Goal: Information Seeking & Learning: Learn about a topic

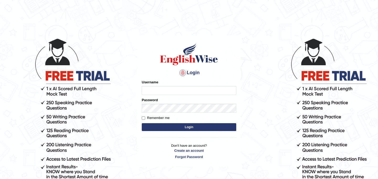
type input "daniza_parramatta"
click at [163, 127] on button "Login" at bounding box center [189, 127] width 94 height 8
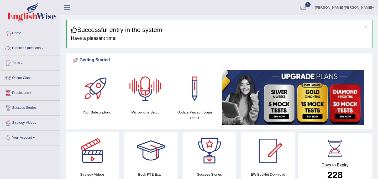
click at [26, 49] on link "Practice Questions" at bounding box center [30, 47] width 60 height 13
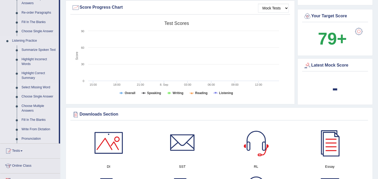
scroll to position [192, 0]
click at [34, 125] on link "Fill In The Blanks" at bounding box center [39, 119] width 40 height 9
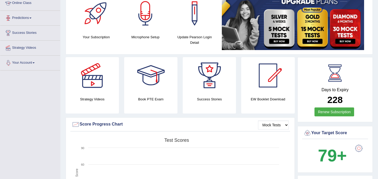
scroll to position [63, 0]
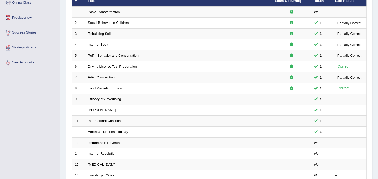
scroll to position [41, 0]
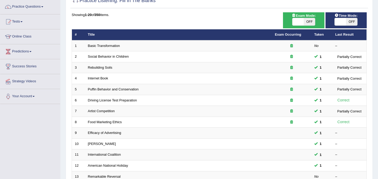
click at [310, 21] on span "OFF" at bounding box center [308, 21] width 11 height 7
checkbox input "true"
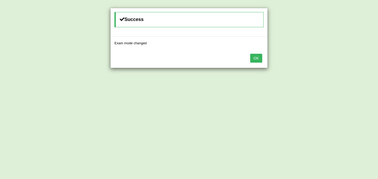
click at [256, 58] on button "OK" at bounding box center [256, 58] width 12 height 9
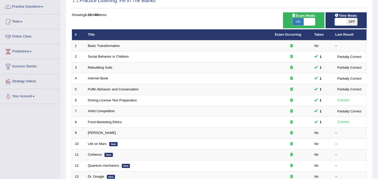
click at [352, 18] on span "OFF" at bounding box center [351, 21] width 11 height 7
checkbox input "true"
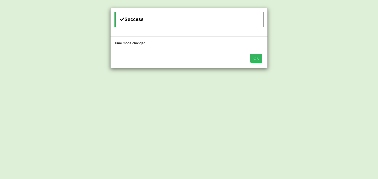
click at [257, 58] on button "OK" at bounding box center [256, 58] width 12 height 9
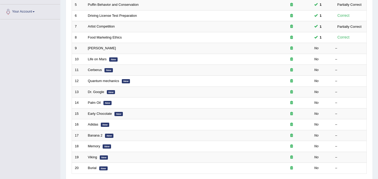
scroll to position [127, 0]
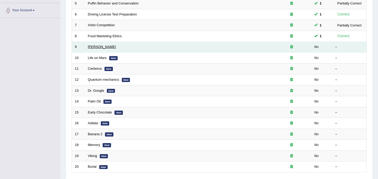
click at [90, 47] on link "Curie" at bounding box center [102, 47] width 28 height 4
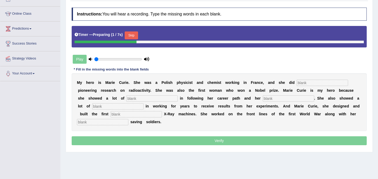
scroll to position [67, 0]
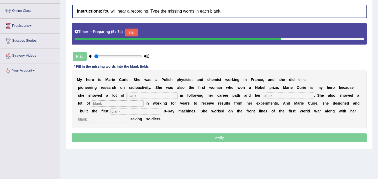
click at [136, 31] on button "Skip" at bounding box center [131, 33] width 13 height 8
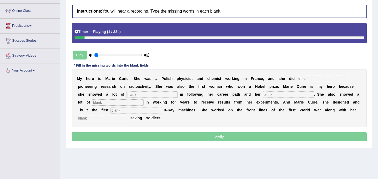
click at [309, 78] on input "text" at bounding box center [321, 79] width 51 height 6
type input "conducted"
click at [126, 93] on input "text" at bounding box center [151, 95] width 51 height 6
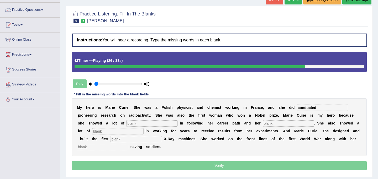
scroll to position [32, 0]
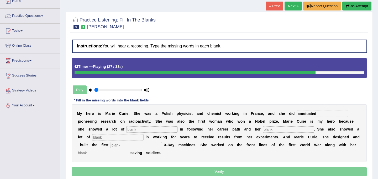
click at [351, 4] on button "Re-Attempt" at bounding box center [356, 6] width 29 height 9
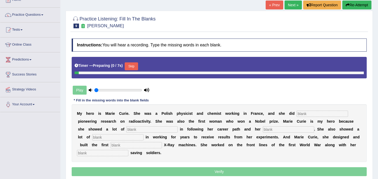
scroll to position [32, 0]
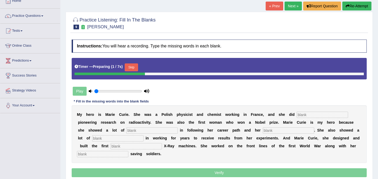
click at [303, 115] on input "text" at bounding box center [321, 115] width 51 height 6
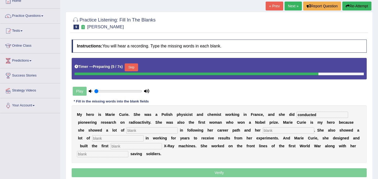
type input "conducted"
click at [135, 67] on button "Skip" at bounding box center [131, 67] width 13 height 8
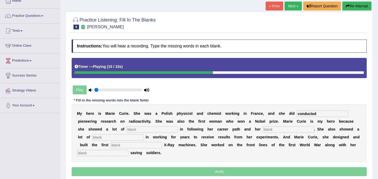
click at [126, 131] on input "text" at bounding box center [151, 129] width 51 height 6
type input "deter"
click at [262, 129] on input "text" at bounding box center [287, 129] width 51 height 6
type input "passiopjn"
click at [110, 146] on input "text" at bounding box center [135, 145] width 51 height 6
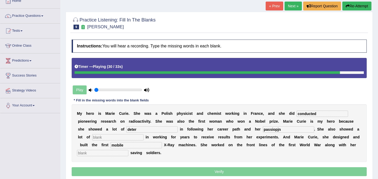
type input "mobile"
click at [91, 154] on input "text" at bounding box center [102, 153] width 51 height 6
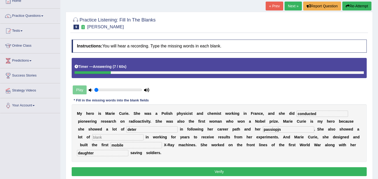
type input "daughter"
click at [262, 128] on input "passiopjn" at bounding box center [287, 129] width 51 height 6
type input "passion"
click at [126, 128] on input "deter" at bounding box center [151, 129] width 51 height 6
type input "determination"
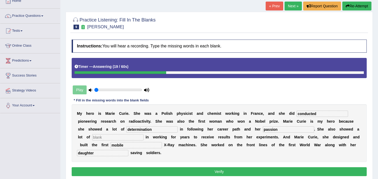
click at [93, 139] on input "text" at bounding box center [117, 137] width 51 height 6
type input "klhl"
click at [90, 172] on button "Verify" at bounding box center [219, 171] width 295 height 9
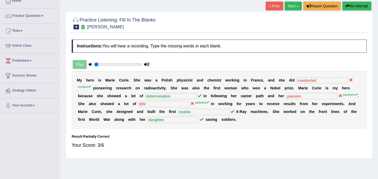
click at [295, 6] on link "Next »" at bounding box center [292, 6] width 17 height 9
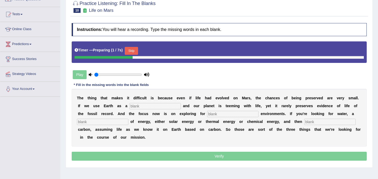
scroll to position [51, 0]
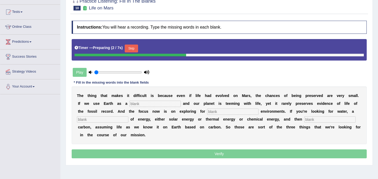
click at [136, 51] on button "Skip" at bounding box center [131, 49] width 13 height 8
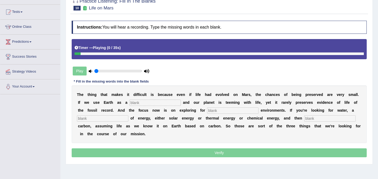
click at [141, 104] on input "text" at bounding box center [154, 103] width 51 height 6
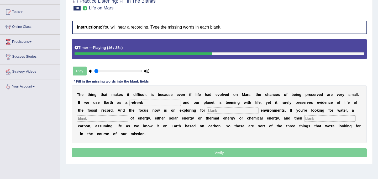
type input "refrenk"
click at [207, 111] on input "text" at bounding box center [232, 111] width 51 height 6
type input "habitable"
click at [104, 118] on input "text" at bounding box center [102, 118] width 51 height 6
type input "solar"
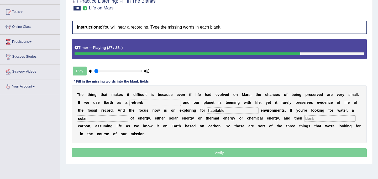
click at [306, 119] on input "text" at bounding box center [329, 118] width 51 height 6
type input "organioc"
click at [150, 104] on input "refrenk" at bounding box center [154, 103] width 51 height 6
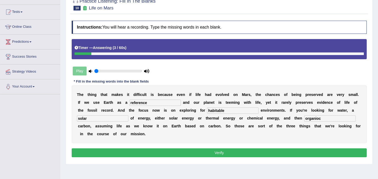
type input "reference"
click at [315, 118] on input "organioc" at bounding box center [329, 118] width 51 height 6
type input "organic"
click at [265, 155] on button "Verify" at bounding box center [219, 152] width 295 height 9
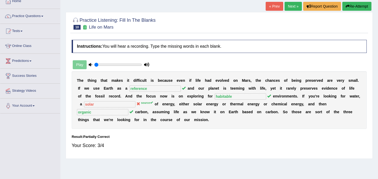
scroll to position [0, 0]
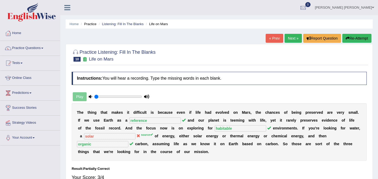
click at [292, 37] on link "Next »" at bounding box center [292, 38] width 17 height 9
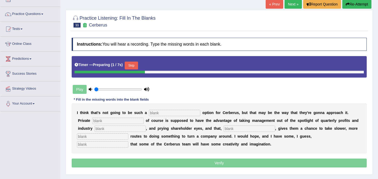
scroll to position [42, 0]
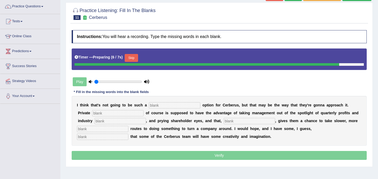
click at [134, 58] on button "Skip" at bounding box center [131, 58] width 13 height 8
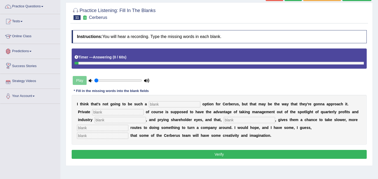
click at [162, 105] on input "text" at bounding box center [174, 104] width 51 height 6
type input "viable"
type input "equity"
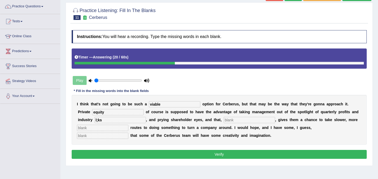
type input "l;ks"
click at [233, 120] on input "text" at bounding box center [248, 120] width 51 height 6
click at [128, 133] on input "text" at bounding box center [102, 136] width 51 height 6
type input "optimism"
click at [223, 121] on input "text" at bounding box center [248, 120] width 51 height 6
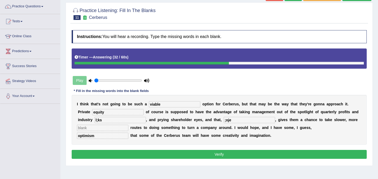
type input ";oje"
click at [115, 129] on input "text" at bounding box center [102, 128] width 51 height 6
type input ";oejf"
click at [166, 154] on button "Verify" at bounding box center [219, 154] width 295 height 9
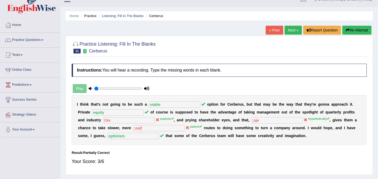
scroll to position [0, 0]
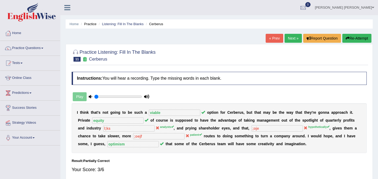
click at [287, 39] on link "Next »" at bounding box center [292, 38] width 17 height 9
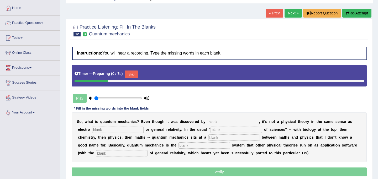
scroll to position [52, 0]
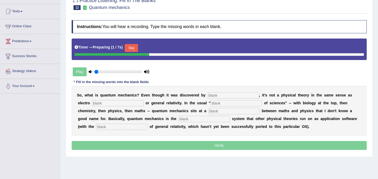
click at [213, 96] on input "text" at bounding box center [232, 95] width 51 height 6
click at [135, 49] on button "Skip" at bounding box center [131, 48] width 13 height 8
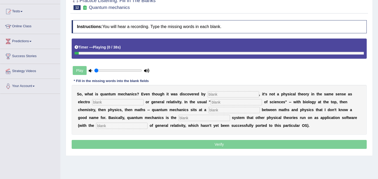
click at [212, 94] on input "text" at bounding box center [232, 94] width 51 height 6
type input "physicist"
click at [92, 103] on input "text" at bounding box center [117, 102] width 51 height 6
type input "magnetism"
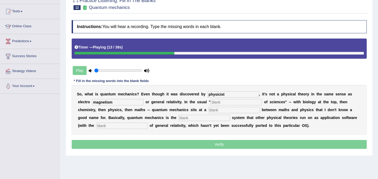
click at [210, 103] on input "text" at bounding box center [235, 102] width 51 height 6
type input "hierachy"
click at [208, 108] on input "text" at bounding box center [233, 110] width 51 height 6
type input "level"
click at [178, 119] on input "text" at bounding box center [203, 118] width 51 height 6
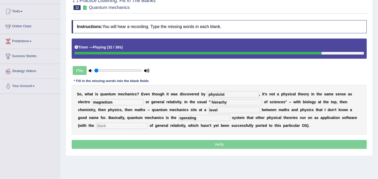
type input "operating"
click at [101, 127] on input "text" at bounding box center [121, 126] width 51 height 6
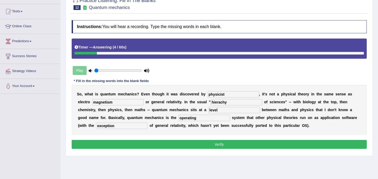
type input "exception"
click at [226, 95] on input "physicist" at bounding box center [232, 94] width 51 height 6
type input "physicists"
click at [210, 103] on input "hierachy" at bounding box center [235, 102] width 51 height 6
type input "hierarchy"
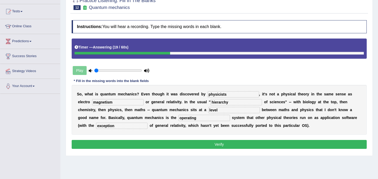
click at [211, 144] on button "Verify" at bounding box center [219, 144] width 295 height 9
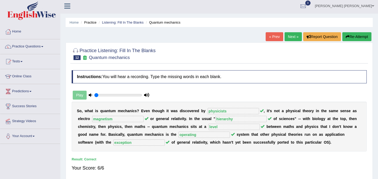
scroll to position [0, 0]
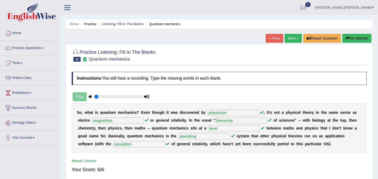
click at [292, 37] on link "Next »" at bounding box center [292, 38] width 17 height 9
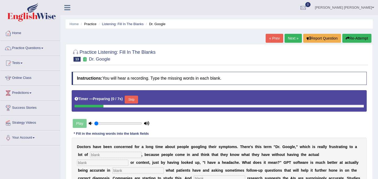
scroll to position [38, 0]
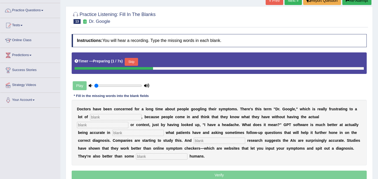
click at [132, 63] on button "Skip" at bounding box center [131, 62] width 13 height 8
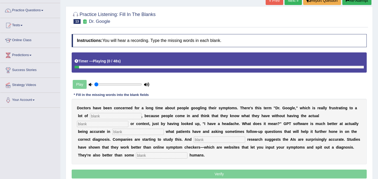
click at [110, 119] on input "text" at bounding box center [115, 116] width 51 height 6
type input "physuiciuanm"
click at [128, 121] on input "text" at bounding box center [102, 124] width 51 height 6
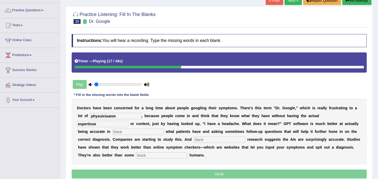
type input "expertisxe"
click at [112, 130] on input "text" at bounding box center [137, 132] width 51 height 6
type input "determingoing"
click at [194, 140] on input "text" at bounding box center [219, 140] width 51 height 6
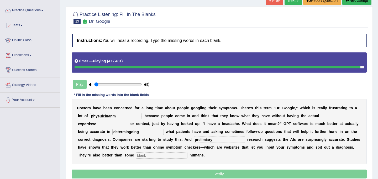
type input "prelimiary"
click at [136, 155] on input "text" at bounding box center [161, 155] width 51 height 6
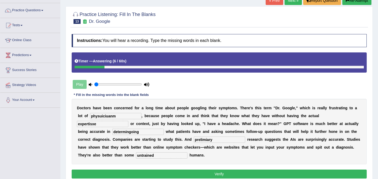
type input "untrained"
click at [124, 117] on input "physuiciuanm" at bounding box center [115, 116] width 51 height 6
type input "physicians"
click at [128, 121] on input "expertisxe" at bounding box center [102, 124] width 51 height 6
type input "expertise"
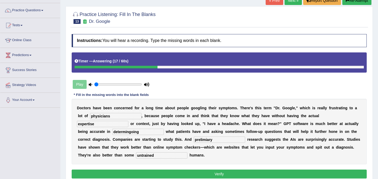
click at [112, 132] on input "determingoing" at bounding box center [137, 132] width 51 height 6
type input "determining"
click at [194, 143] on input "prelimiary" at bounding box center [219, 140] width 51 height 6
type input "preliminary"
click at [127, 173] on button "Verify" at bounding box center [219, 174] width 295 height 9
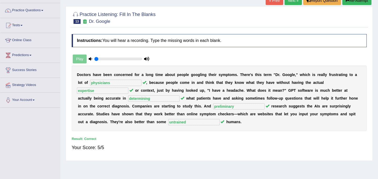
click at [289, 3] on link "Next »" at bounding box center [292, 0] width 17 height 9
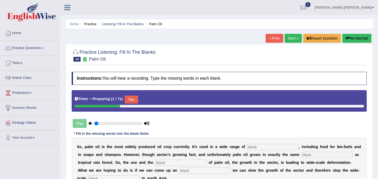
click at [134, 99] on button "Skip" at bounding box center [131, 100] width 13 height 8
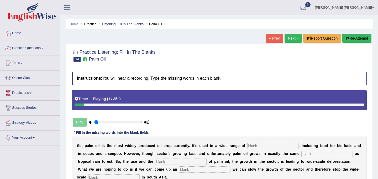
click at [257, 145] on input "text" at bounding box center [272, 146] width 51 height 6
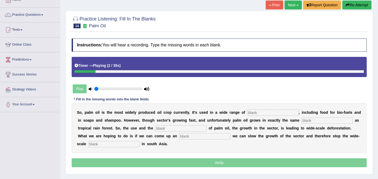
scroll to position [37, 0]
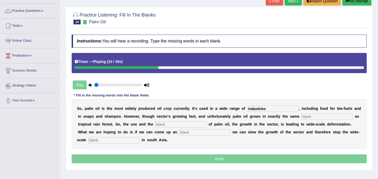
type input "industries"
click at [305, 116] on input "text" at bounding box center [326, 117] width 51 height 6
type input "envt"
click at [158, 125] on input "text" at bounding box center [180, 124] width 51 height 6
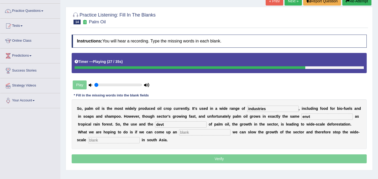
type input "devt"
click at [179, 133] on input "text" at bounding box center [204, 132] width 51 height 6
type input "alternative"
click at [99, 138] on input "text" at bounding box center [113, 140] width 51 height 6
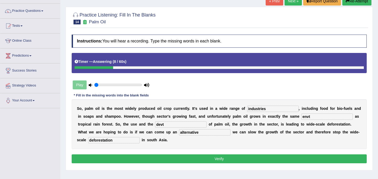
type input "deforestation"
click at [312, 118] on input "envt" at bounding box center [326, 117] width 51 height 6
type input "environment"
click at [160, 127] on input "devt" at bounding box center [180, 124] width 51 height 6
type input "development"
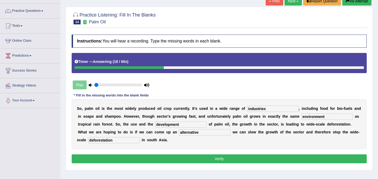
click at [106, 141] on input "deforestation" at bounding box center [113, 140] width 51 height 6
click at [102, 159] on button "Verify" at bounding box center [219, 158] width 295 height 9
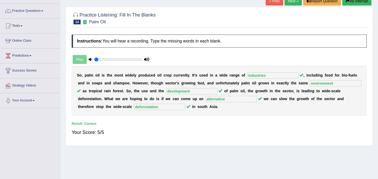
click at [288, 3] on link "Next »" at bounding box center [292, 1] width 17 height 9
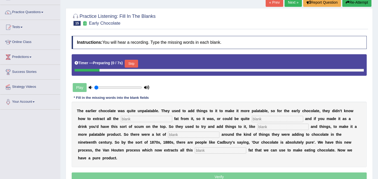
scroll to position [36, 0]
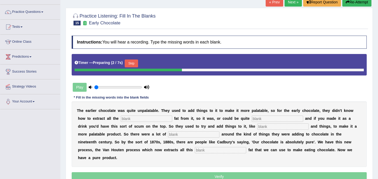
click at [137, 64] on button "Skip" at bounding box center [131, 64] width 13 height 8
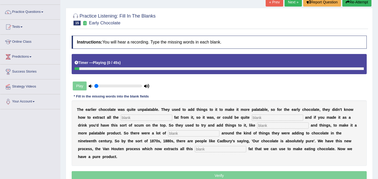
click at [132, 117] on input "text" at bounding box center [146, 118] width 51 height 6
type input "cocoa"
click at [258, 117] on input "text" at bounding box center [276, 118] width 51 height 6
click at [257, 128] on input "text" at bounding box center [282, 125] width 51 height 6
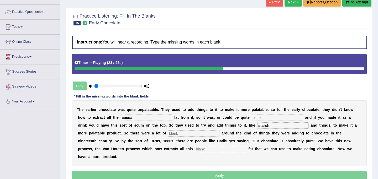
type input "starch"
click at [168, 134] on input "text" at bounding box center [193, 133] width 51 height 6
type input "scandals"
click at [195, 149] on input "text" at bounding box center [220, 149] width 51 height 6
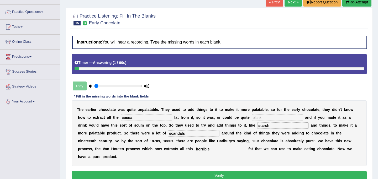
type input "horrible"
click at [141, 119] on input "cocoa" at bounding box center [146, 118] width 51 height 6
click at [252, 117] on input "text" at bounding box center [276, 118] width 51 height 6
type input "fff"
click at [160, 171] on button "Verify" at bounding box center [219, 175] width 295 height 9
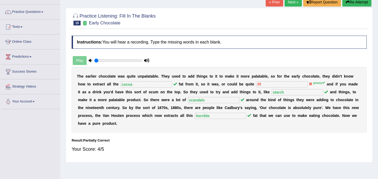
click at [287, 2] on link "Next »" at bounding box center [292, 2] width 17 height 9
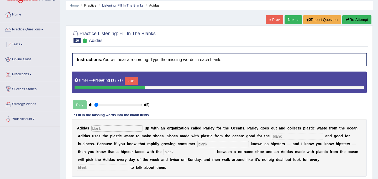
scroll to position [40, 0]
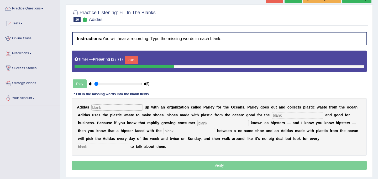
click at [135, 60] on button "Skip" at bounding box center [131, 60] width 13 height 8
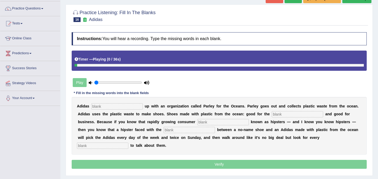
click at [121, 106] on input "text" at bounding box center [116, 106] width 51 height 6
type input "teamed up"
click at [283, 115] on input "text" at bounding box center [296, 114] width 51 height 6
click at [292, 113] on input "text" at bounding box center [296, 114] width 51 height 6
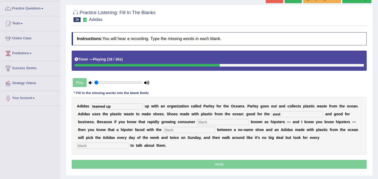
type input "envt"
click at [197, 122] on input "text" at bounding box center [222, 122] width 51 height 6
type input "segment"
click at [163, 130] on input "text" at bounding box center [188, 130] width 51 height 6
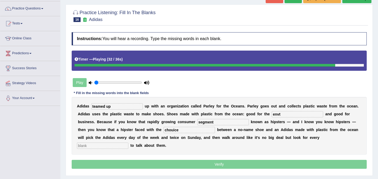
type input "chouice"
click at [128, 143] on input "text" at bounding box center [102, 146] width 51 height 6
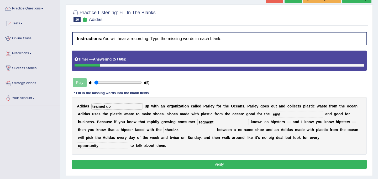
type input "opportunity"
click at [288, 114] on input "envt" at bounding box center [296, 114] width 51 height 6
type input "environment"
click at [163, 130] on input "chouice" at bounding box center [188, 130] width 51 height 6
type input "choice"
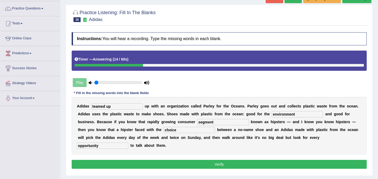
click at [264, 166] on button "Verify" at bounding box center [219, 164] width 295 height 9
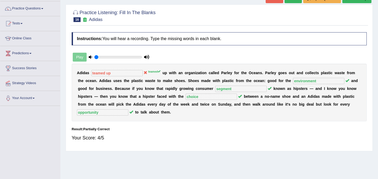
scroll to position [34, 0]
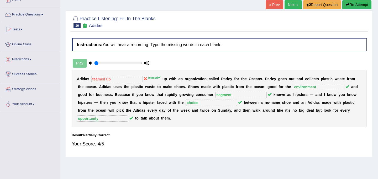
click at [288, 6] on link "Next »" at bounding box center [292, 4] width 17 height 9
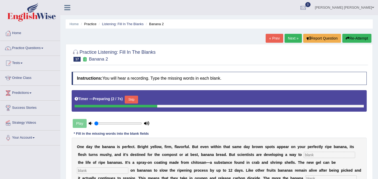
click at [134, 99] on button "Skip" at bounding box center [131, 100] width 13 height 8
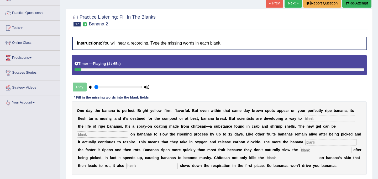
scroll to position [36, 0]
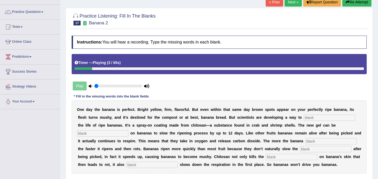
click at [318, 119] on input "text" at bounding box center [328, 118] width 51 height 6
type input "extencd"
click at [85, 134] on input "text" at bounding box center [102, 133] width 51 height 6
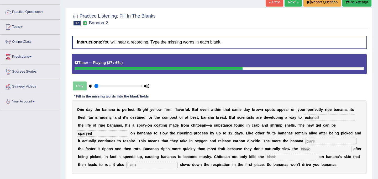
type input "sparyed"
click at [307, 141] on input "text" at bounding box center [330, 141] width 51 height 6
type input "breeaes"
click at [315, 150] on input "text" at bounding box center [325, 149] width 51 height 6
type input "respiration"
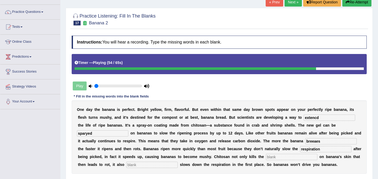
click at [266, 157] on input "text" at bounding box center [291, 157] width 51 height 6
type input "bacrteria"
click at [126, 163] on input "text" at bounding box center [151, 165] width 51 height 6
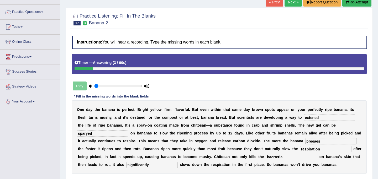
type input "significantly"
click at [324, 119] on input "extencd" at bounding box center [328, 118] width 51 height 6
type input "extend"
click at [98, 133] on input "sparyed" at bounding box center [102, 133] width 51 height 6
type input "sprayed"
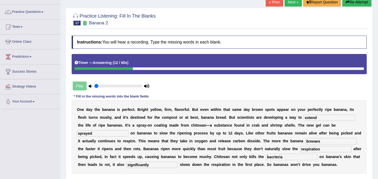
click at [321, 140] on input "breeaes" at bounding box center [330, 141] width 51 height 6
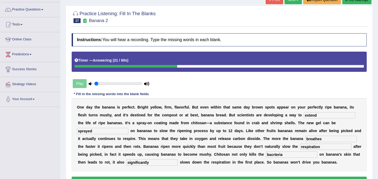
type input "breathes"
click at [283, 154] on input "bacrteria" at bounding box center [291, 155] width 51 height 6
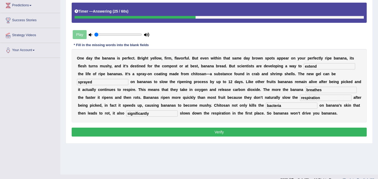
scroll to position [89, 0]
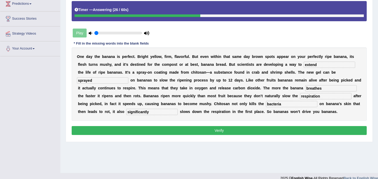
type input "bacteria"
click at [196, 131] on button "Verify" at bounding box center [219, 130] width 295 height 9
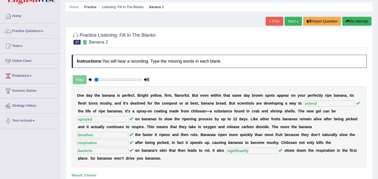
scroll to position [17, 0]
click at [292, 22] on link "Next »" at bounding box center [292, 21] width 17 height 9
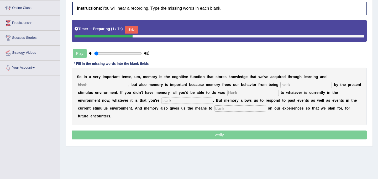
scroll to position [71, 0]
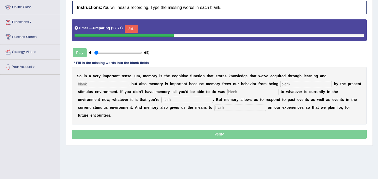
click at [132, 28] on button "Skip" at bounding box center [131, 29] width 13 height 8
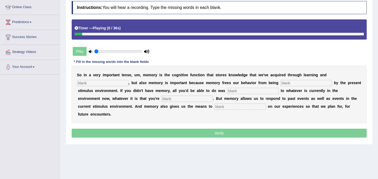
click at [97, 85] on input "text" at bounding box center [102, 83] width 51 height 6
type input "perceproippnm"
click at [280, 83] on input "text" at bounding box center [305, 83] width 51 height 6
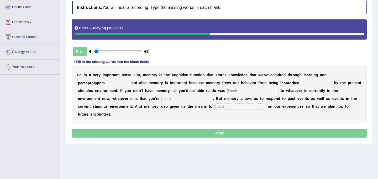
type input "contorlled"
click at [227, 92] on input "text" at bounding box center [252, 91] width 51 height 6
type input "react"
click at [161, 98] on input "text" at bounding box center [186, 99] width 51 height 6
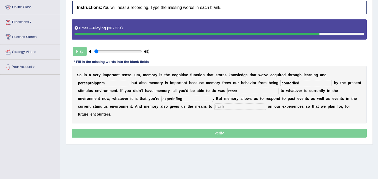
type input "experinfing"
click at [214, 106] on input "text" at bounding box center [239, 107] width 51 height 6
type input "reflect"
click at [161, 101] on input "experinfing" at bounding box center [186, 99] width 51 height 6
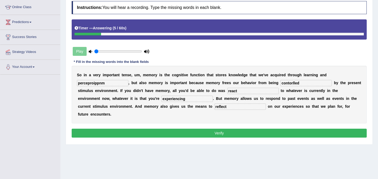
type input "experiencing"
click at [114, 83] on input "perceproippnm" at bounding box center [102, 83] width 51 height 6
type input "perception"
click at [298, 84] on input "contorlled" at bounding box center [305, 83] width 51 height 6
type input "controlled"
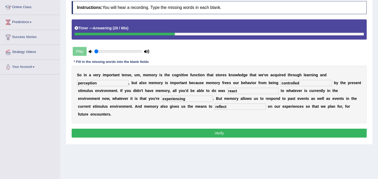
click at [194, 129] on button "Verify" at bounding box center [219, 133] width 295 height 9
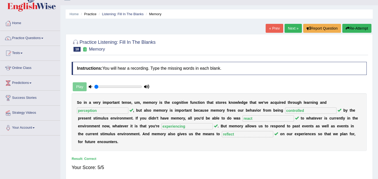
scroll to position [10, 0]
click at [291, 27] on link "Next »" at bounding box center [292, 28] width 17 height 9
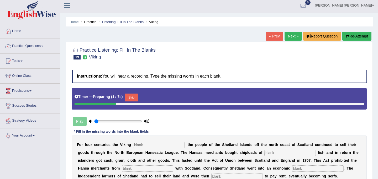
scroll to position [23, 0]
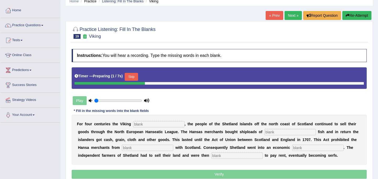
click at [136, 76] on button "Skip" at bounding box center [131, 77] width 13 height 8
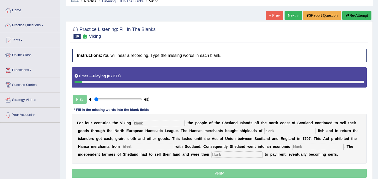
click at [142, 123] on input "text" at bounding box center [158, 123] width 51 height 6
type input "declined"
click at [274, 130] on input "text" at bounding box center [289, 131] width 51 height 6
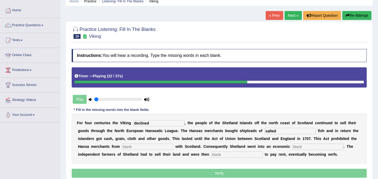
type input "salted"
click at [126, 147] on input "text" at bounding box center [147, 147] width 51 height 6
type input "trading"
click at [292, 148] on input "text" at bounding box center [317, 147] width 51 height 6
type input "decpresison"
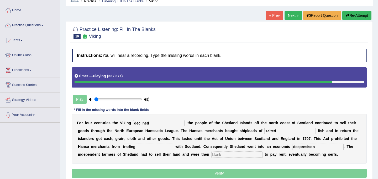
click at [214, 157] on input "text" at bounding box center [236, 155] width 51 height 6
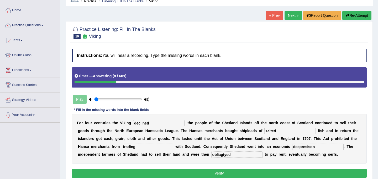
type input "obliagtyed"
click at [301, 150] on div "F o r f o u r c e n t u r i e s t h e V i k i n g declined , t h e p e o p l e …" at bounding box center [219, 139] width 295 height 50
click at [301, 148] on input "decpresison" at bounding box center [317, 147] width 51 height 6
type input "depression"
click at [211, 155] on input "obliagtyed" at bounding box center [236, 155] width 51 height 6
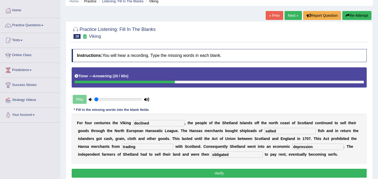
type input "obligated"
click at [200, 173] on button "Verify" at bounding box center [219, 173] width 295 height 9
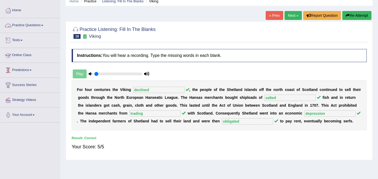
click at [40, 23] on link "Practice Questions" at bounding box center [30, 24] width 60 height 13
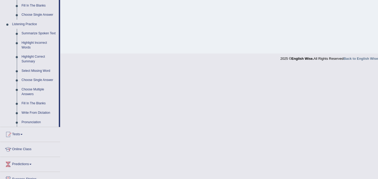
scroll to position [210, 0]
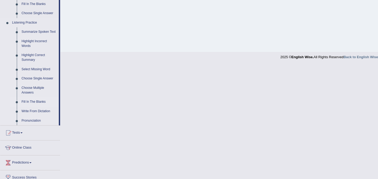
click at [30, 107] on link "Fill In The Blanks" at bounding box center [39, 101] width 40 height 9
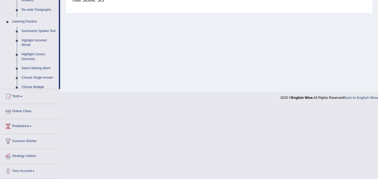
scroll to position [96, 0]
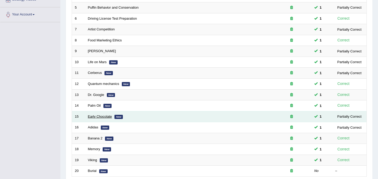
scroll to position [168, 0]
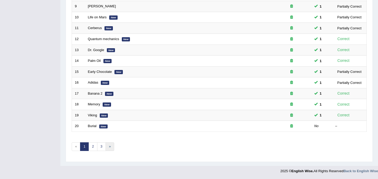
click at [109, 146] on link "»" at bounding box center [109, 146] width 9 height 9
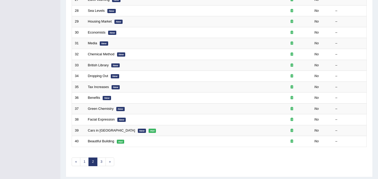
scroll to position [168, 0]
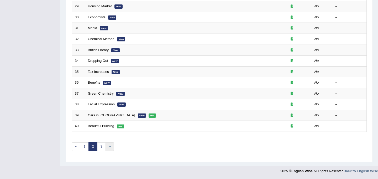
click at [109, 149] on link "»" at bounding box center [109, 146] width 9 height 9
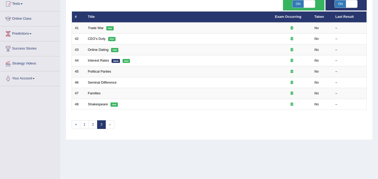
scroll to position [96, 0]
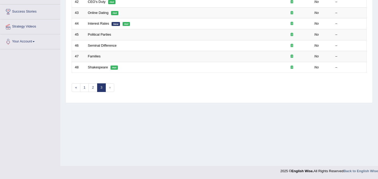
click at [110, 88] on span "»" at bounding box center [109, 87] width 9 height 9
click at [109, 89] on span "»" at bounding box center [109, 87] width 9 height 9
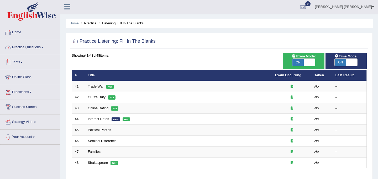
scroll to position [0, 0]
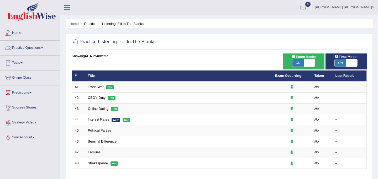
click at [30, 47] on link "Practice Questions" at bounding box center [30, 47] width 60 height 13
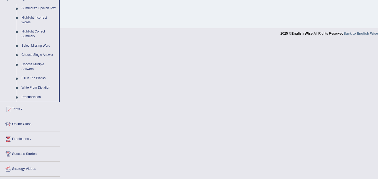
scroll to position [251, 0]
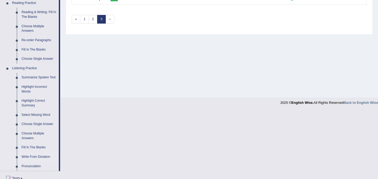
click at [34, 77] on link "Summarize Spoken Text" at bounding box center [39, 77] width 40 height 9
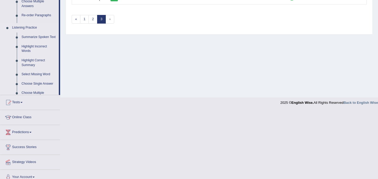
scroll to position [96, 0]
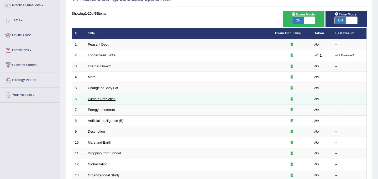
scroll to position [42, 0]
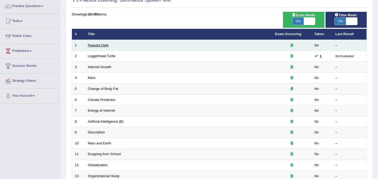
click at [100, 44] on link "Peasant Debt" at bounding box center [98, 45] width 21 height 4
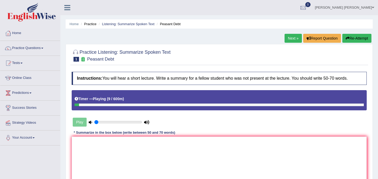
click at [287, 38] on link "Next »" at bounding box center [292, 38] width 17 height 9
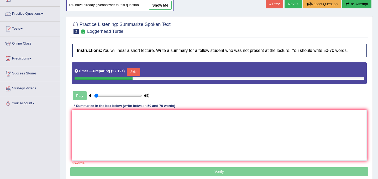
scroll to position [20, 0]
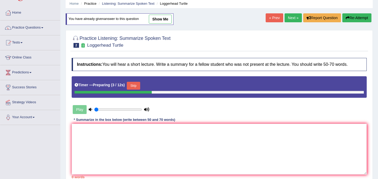
click at [290, 17] on link "Next »" at bounding box center [292, 17] width 17 height 9
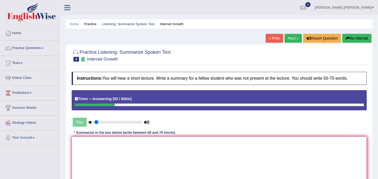
click at [159, 142] on textarea at bounding box center [219, 162] width 295 height 51
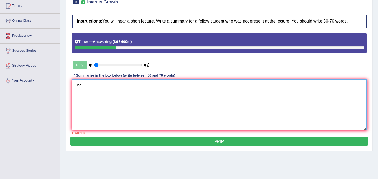
scroll to position [59, 0]
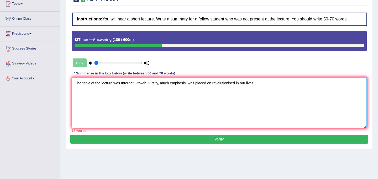
click at [189, 83] on textarea "The topic of the lecture was Internet Growth. Firstly, much emphasis was placed…" at bounding box center [219, 102] width 295 height 51
click at [267, 85] on textarea "The topic of the lecture was Internet Growth. Firstly, much emphasis was placed…" at bounding box center [219, 102] width 295 height 51
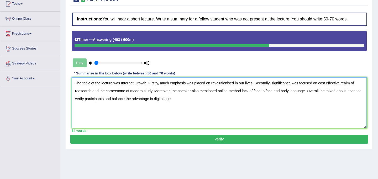
click at [237, 84] on textarea "The topic of the lecture was Internet Growth. Firstly, much emphasis was placed…" at bounding box center [219, 102] width 295 height 51
click at [236, 83] on textarea "The topic of the lecture was Internet Growth. Firstly, much emphasis was placed…" at bounding box center [219, 102] width 295 height 51
click at [219, 90] on textarea "The topic of the lecture was Internet Growth. Firstly, much emphasis was placed…" at bounding box center [219, 102] width 295 height 51
click at [257, 92] on textarea "The topic of the lecture was Internet Growth. Firstly, much emphasis was placed…" at bounding box center [219, 102] width 295 height 51
type textarea "The topic of the lecture was Internet Growth. Firstly, much emphasis was placed…"
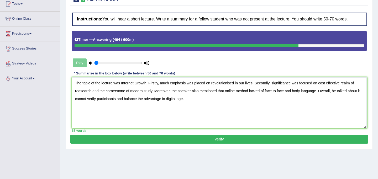
click at [136, 137] on button "Verify" at bounding box center [218, 139] width 297 height 9
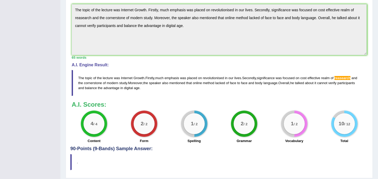
scroll to position [149, 0]
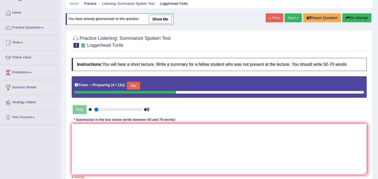
click at [287, 17] on link "Next »" at bounding box center [292, 17] width 17 height 9
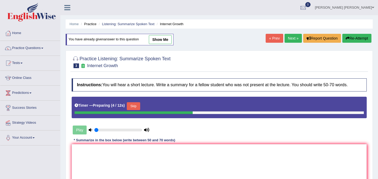
click at [289, 37] on link "Next »" at bounding box center [292, 38] width 17 height 9
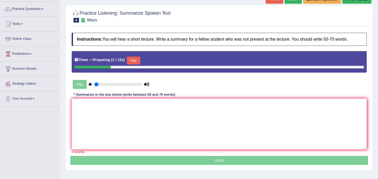
scroll to position [40, 0]
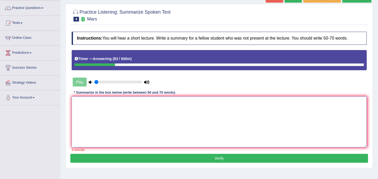
click at [235, 117] on textarea at bounding box center [219, 121] width 295 height 51
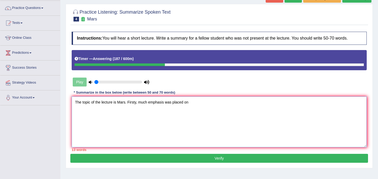
click at [126, 102] on textarea "The topic of the lecture is Mars. Firsty, much emphasis was placed on" at bounding box center [219, 121] width 295 height 51
click at [196, 102] on textarea "The topic of the lecture is Mars. Firsty, much emphasis was placed on" at bounding box center [219, 121] width 295 height 51
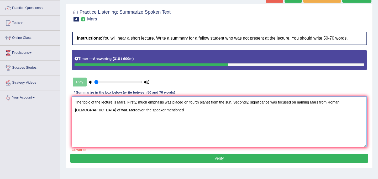
click at [113, 110] on textarea "The topic of the lecture is Mars. Firsty, much emphasis was placed on fourth pl…" at bounding box center [219, 121] width 295 height 51
click at [141, 111] on textarea "The topic of the lecture is Mars. Firsty, much emphasis was placed on fourth pl…" at bounding box center [219, 121] width 295 height 51
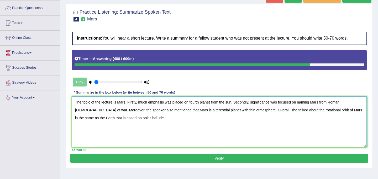
type textarea "The topic of the lecture is Mars. Firsty, much emphasis was placed on fourth pl…"
click at [156, 158] on button "Verify" at bounding box center [218, 158] width 297 height 9
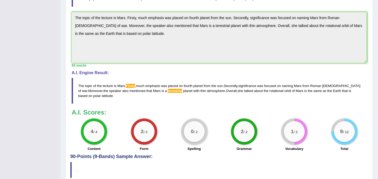
scroll to position [154, 0]
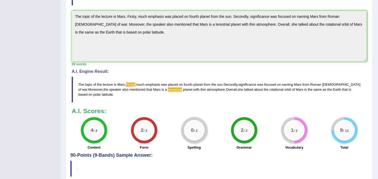
click at [168, 89] on span "terestrial" at bounding box center [175, 90] width 14 height 4
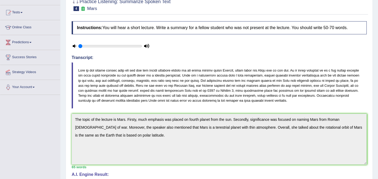
scroll to position [0, 0]
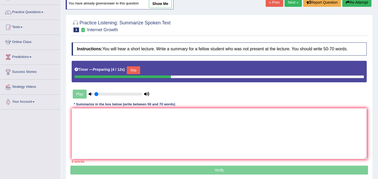
scroll to position [32, 0]
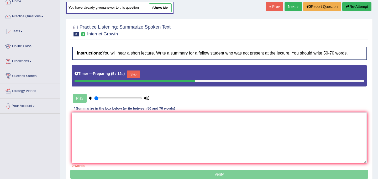
click at [285, 6] on link "Next »" at bounding box center [292, 6] width 17 height 9
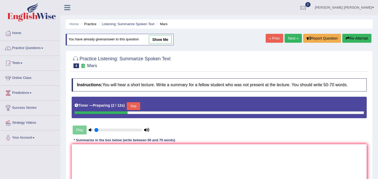
click at [291, 35] on link "Next »" at bounding box center [292, 38] width 17 height 9
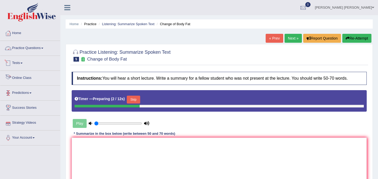
click at [15, 49] on link "Practice Questions" at bounding box center [30, 47] width 60 height 13
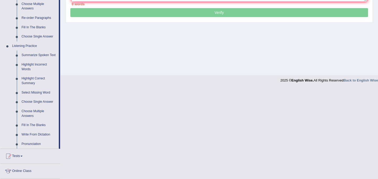
scroll to position [188, 0]
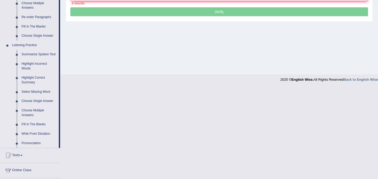
click at [30, 128] on link "Fill In The Blanks" at bounding box center [39, 124] width 40 height 9
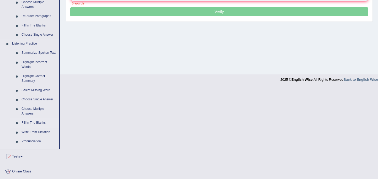
scroll to position [96, 0]
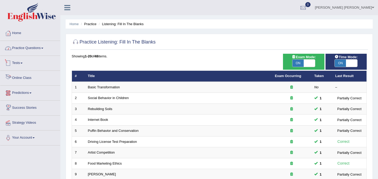
click at [27, 49] on link "Practice Questions" at bounding box center [30, 47] width 60 height 13
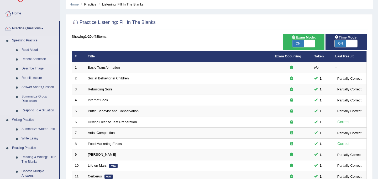
scroll to position [20, 0]
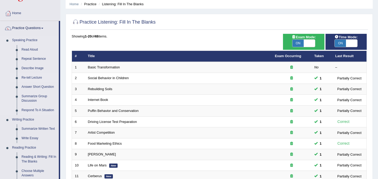
click at [36, 77] on link "Re-tell Lecture" at bounding box center [39, 77] width 40 height 9
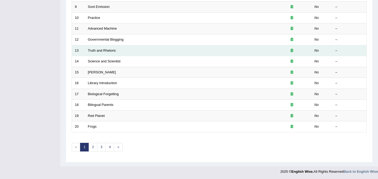
scroll to position [168, 0]
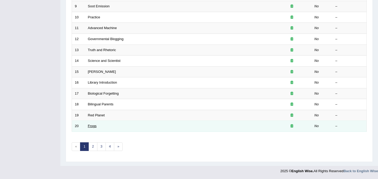
click at [93, 126] on link "Frogs" at bounding box center [92, 126] width 9 height 4
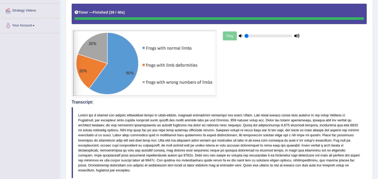
scroll to position [112, 0]
